Goal: Transaction & Acquisition: Purchase product/service

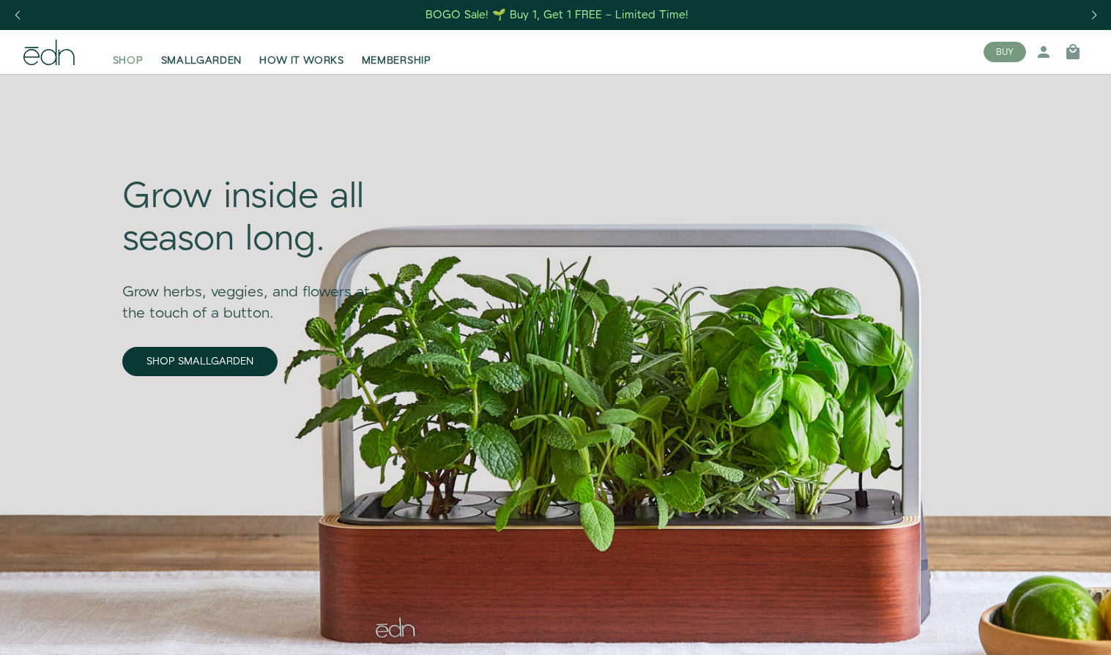
click at [115, 68] on span "SHOP" at bounding box center [128, 60] width 31 height 15
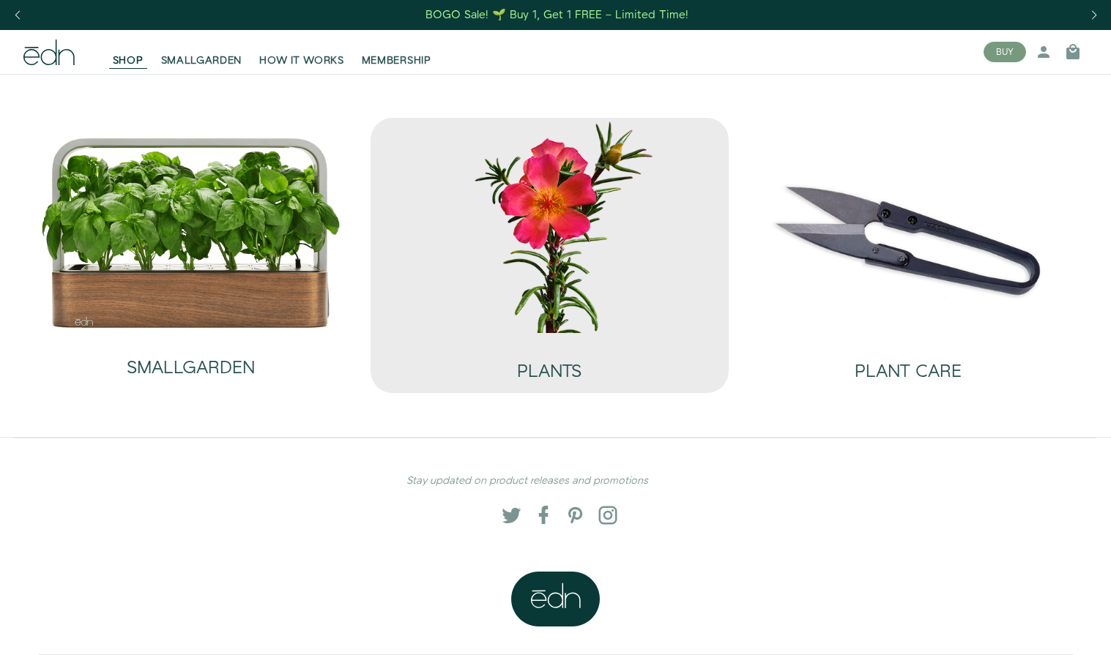
click at [543, 261] on img at bounding box center [549, 225] width 335 height 215
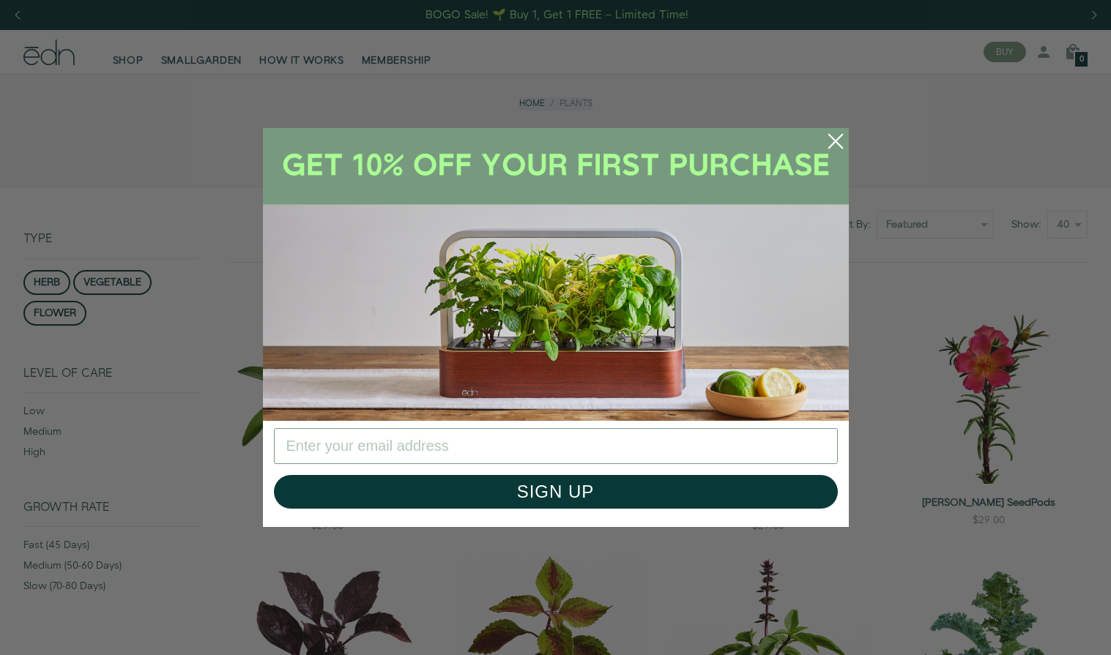
click at [837, 144] on circle "Close dialog" at bounding box center [835, 141] width 32 height 32
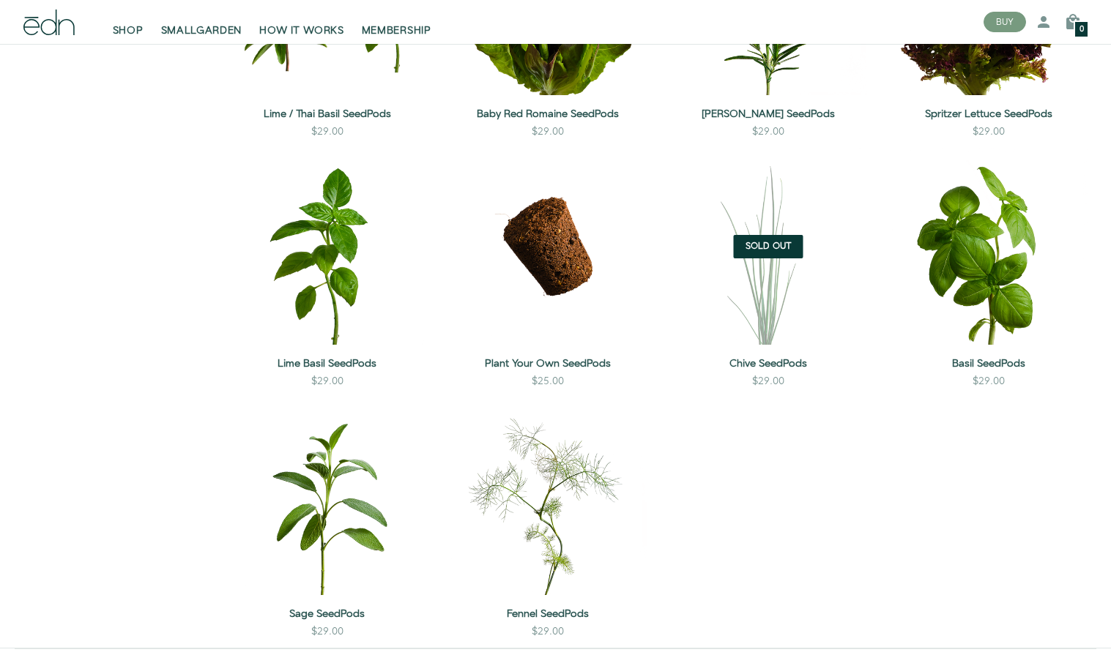
scroll to position [1153, 0]
